Goal: Transaction & Acquisition: Purchase product/service

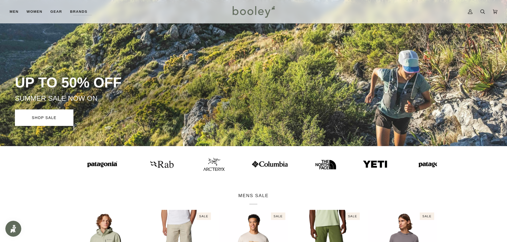
click at [100, 165] on img at bounding box center [100, 165] width 37 height 10
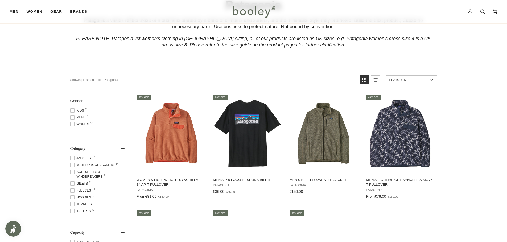
scroll to position [44, 0]
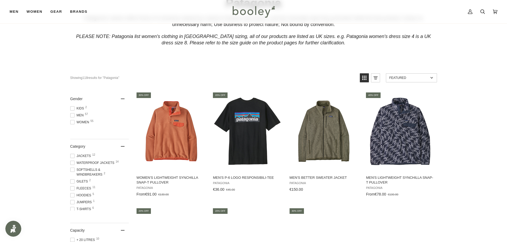
click at [78, 115] on span "Men 57" at bounding box center [77, 115] width 15 height 5
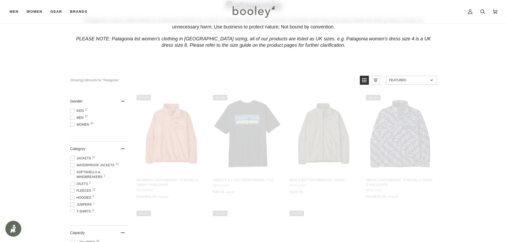
scroll to position [16, 0]
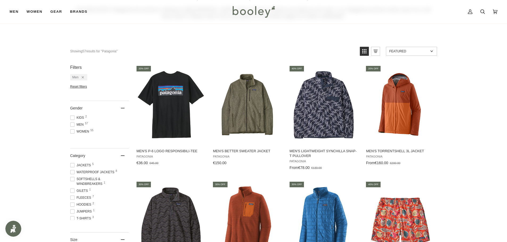
click at [88, 165] on span "Jackets 5" at bounding box center [81, 165] width 22 height 5
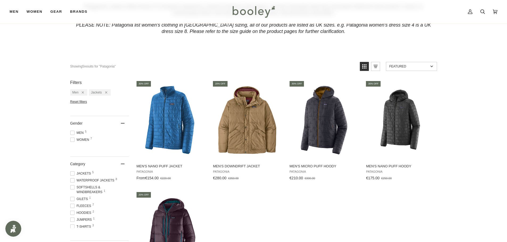
scroll to position [62, 0]
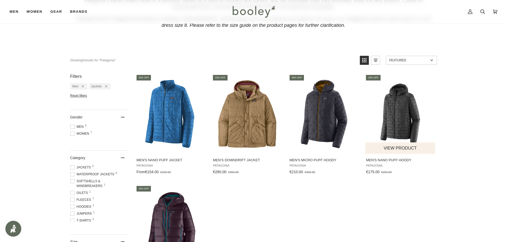
click at [400, 125] on img "Men's Nano Puff Hoody" at bounding box center [400, 114] width 71 height 71
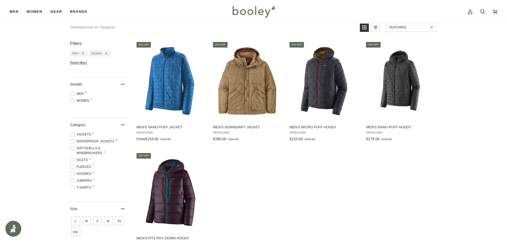
scroll to position [89, 0]
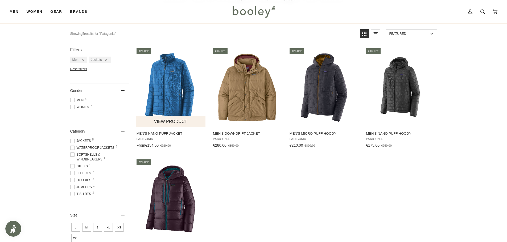
click at [181, 106] on img "Men's Nano Puff Jacket" at bounding box center [171, 87] width 71 height 71
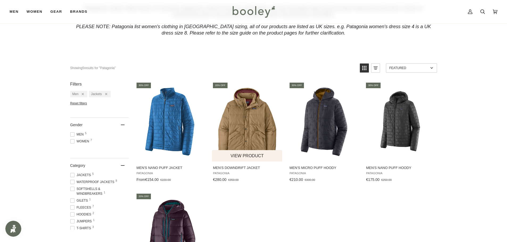
scroll to position [43, 0]
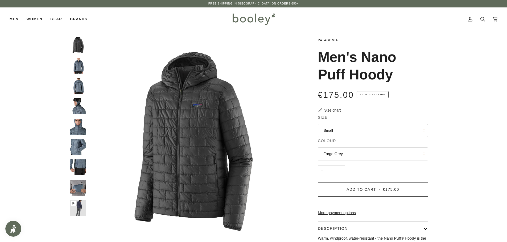
click at [344, 132] on button "Small" at bounding box center [373, 130] width 110 height 13
click at [301, 149] on div "Patagonia Men's Nano Puff Hoody €175.00 Sale • Save 30% Size chart Size Small S…" at bounding box center [368, 177] width 138 height 280
click at [343, 155] on button "Forge Grey" at bounding box center [373, 154] width 110 height 13
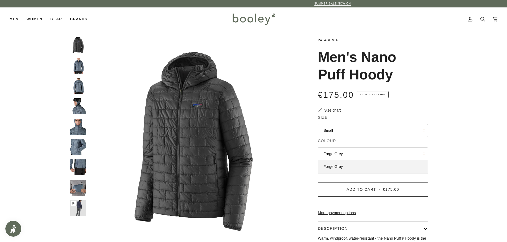
click at [343, 165] on link "Forge Grey" at bounding box center [373, 166] width 110 height 13
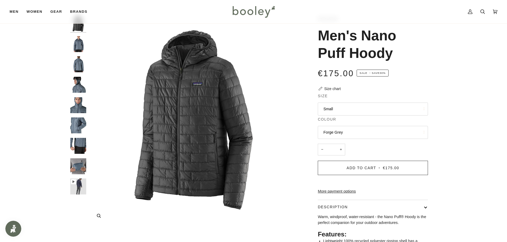
scroll to position [18, 0]
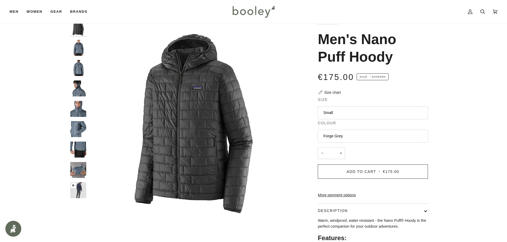
click at [78, 48] on img "Patagonia Men's Nano Puff Hoody - Booley Galway" at bounding box center [78, 48] width 16 height 16
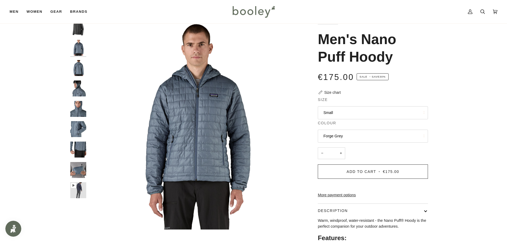
click at [341, 109] on button "Small" at bounding box center [373, 112] width 110 height 13
click at [342, 113] on button "Small" at bounding box center [373, 112] width 110 height 13
click at [78, 69] on img "Men's Nano Puff Hoody" at bounding box center [78, 68] width 16 height 16
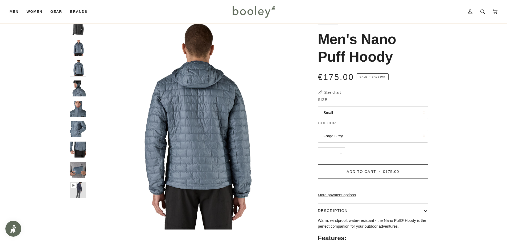
click at [81, 82] on img "Men's Nano Puff Hoody" at bounding box center [78, 89] width 16 height 16
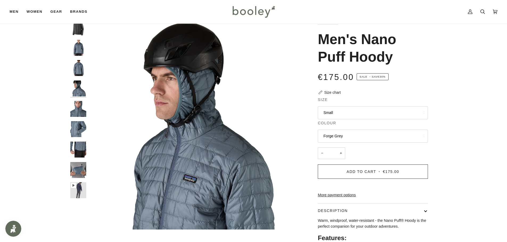
click at [78, 30] on img "Patagonia Men's Nano Puff Hoody Forge Grey - Booley Galway" at bounding box center [78, 27] width 16 height 16
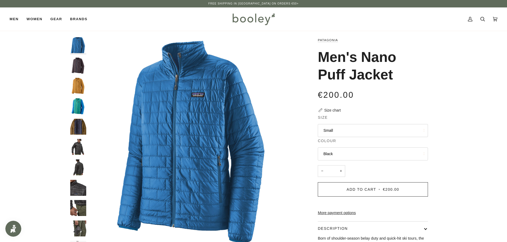
click at [334, 131] on button "Small" at bounding box center [373, 130] width 110 height 13
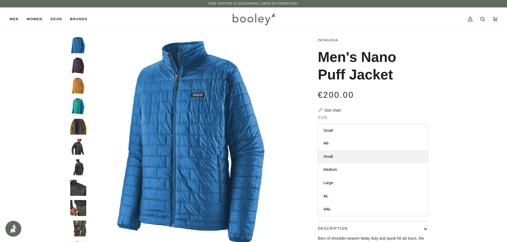
click at [337, 132] on button "Small" at bounding box center [373, 130] width 110 height 13
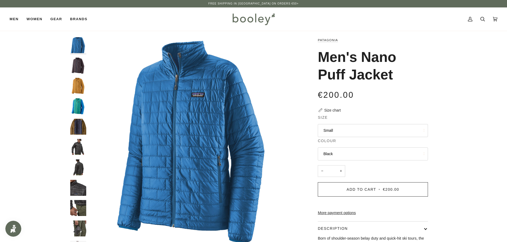
click at [79, 69] on img "Patagonia Men's Nano Puff Jacket Obsidian Plum - Booley Galway" at bounding box center [78, 66] width 16 height 16
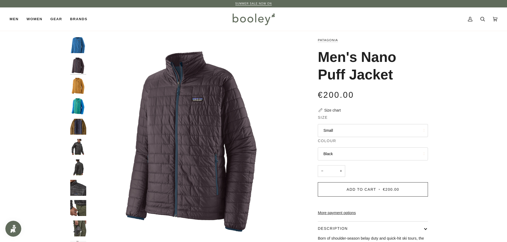
click at [354, 160] on button "Black" at bounding box center [373, 154] width 110 height 13
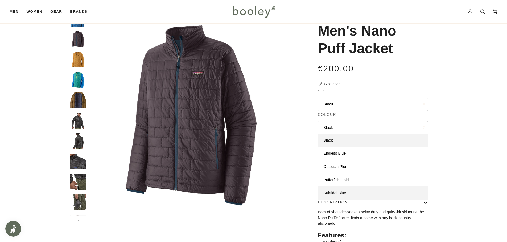
scroll to position [27, 0]
click at [353, 192] on link "Subtidal Blue" at bounding box center [373, 193] width 110 height 13
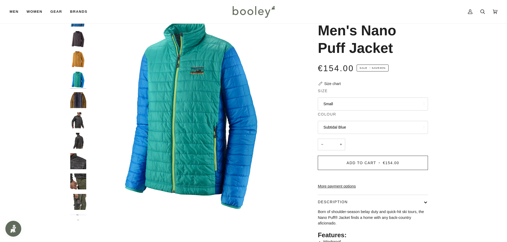
click at [362, 126] on button "Subtidal Blue" at bounding box center [373, 127] width 110 height 13
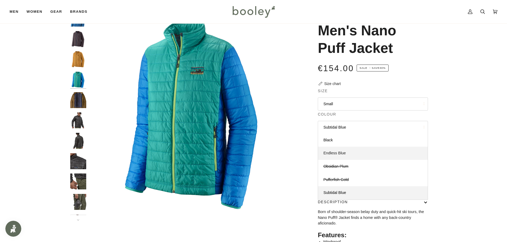
click at [350, 153] on link "Endless Blue" at bounding box center [373, 153] width 110 height 13
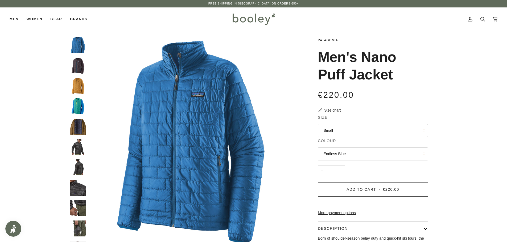
click at [352, 149] on button "Endless Blue" at bounding box center [373, 154] width 110 height 13
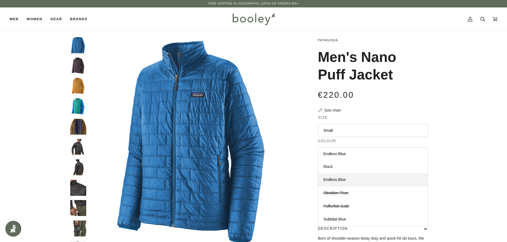
click at [347, 165] on link "Black" at bounding box center [373, 166] width 110 height 13
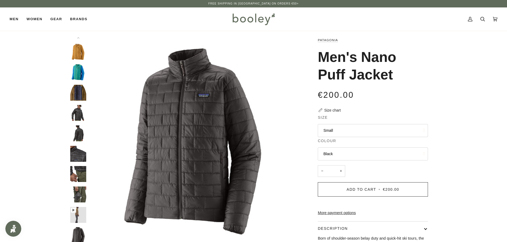
scroll to position [34, 0]
click at [346, 132] on button "Small" at bounding box center [373, 130] width 110 height 13
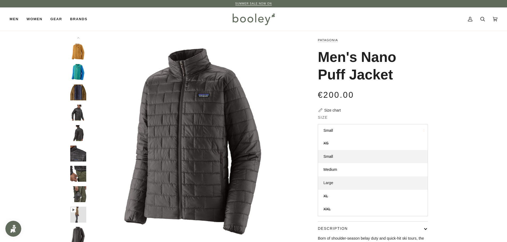
click at [338, 178] on link "Large" at bounding box center [373, 183] width 110 height 13
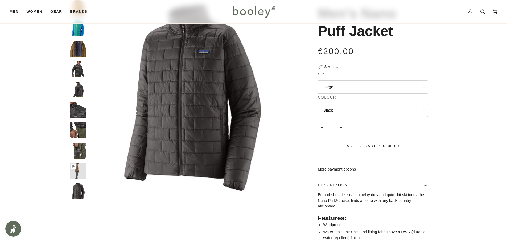
scroll to position [44, 0]
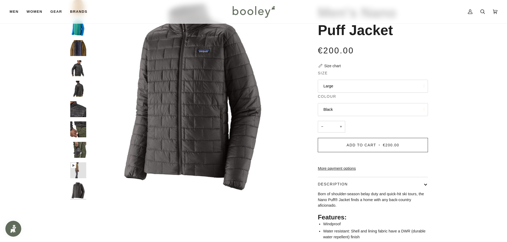
click at [77, 188] on img "Men's Nano Puff Jacket" at bounding box center [78, 191] width 16 height 16
click at [83, 157] on img "Patagonia Men's Nano Puff Jacket Black - booley Galway" at bounding box center [78, 150] width 16 height 16
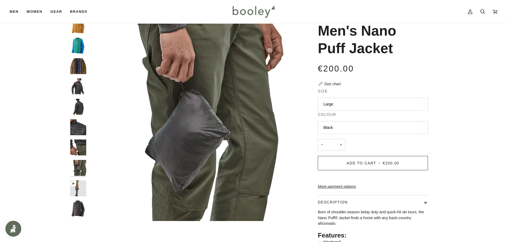
scroll to position [27, 0]
click at [80, 109] on img "Patagonia Men's Nano Puff Jacket Black - Booley Galway" at bounding box center [78, 107] width 16 height 16
